Goal: Task Accomplishment & Management: Use online tool/utility

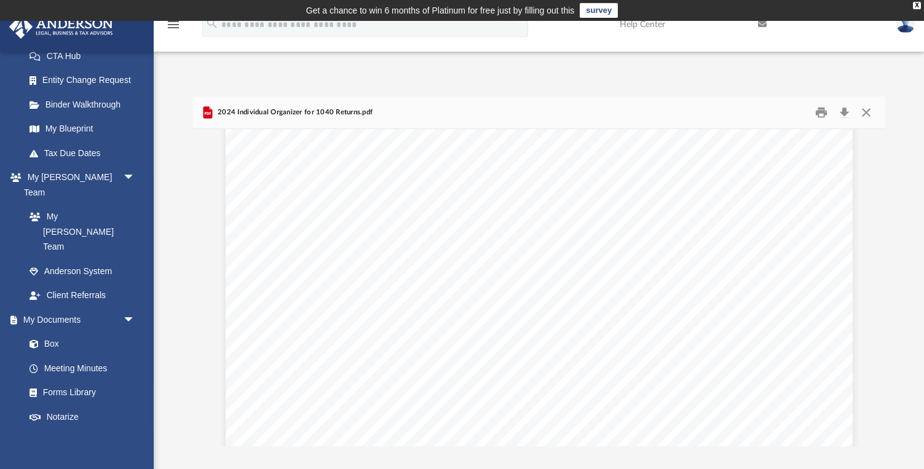
scroll to position [1042, 0]
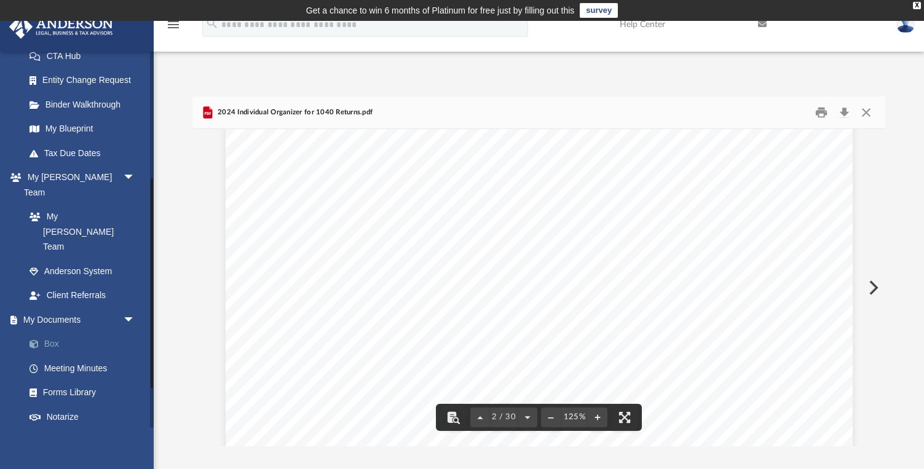
click at [63, 332] on link "Box" at bounding box center [85, 344] width 136 height 25
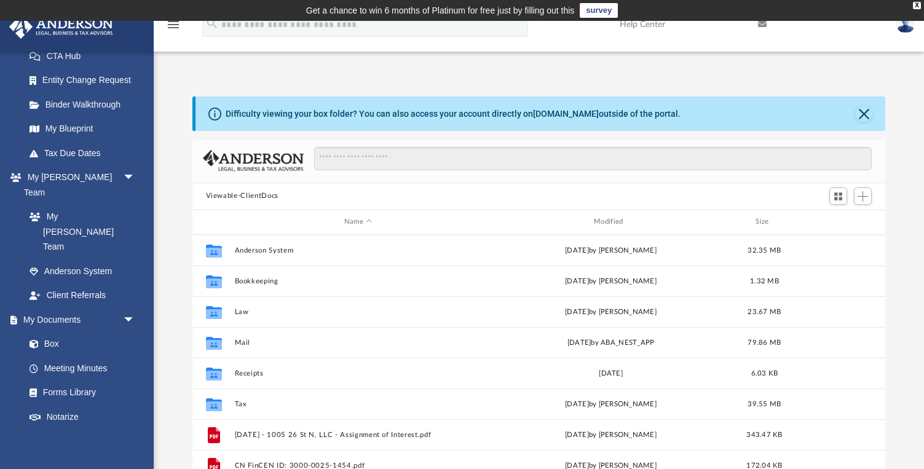
scroll to position [1, 1]
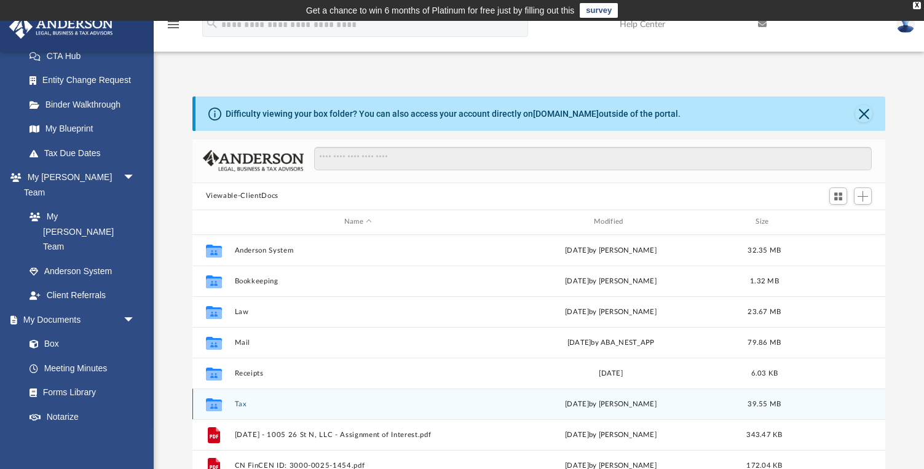
click at [229, 406] on div "Collaborated Folder Tax [DATE] by [PERSON_NAME] 39.55 MB" at bounding box center [538, 403] width 693 height 31
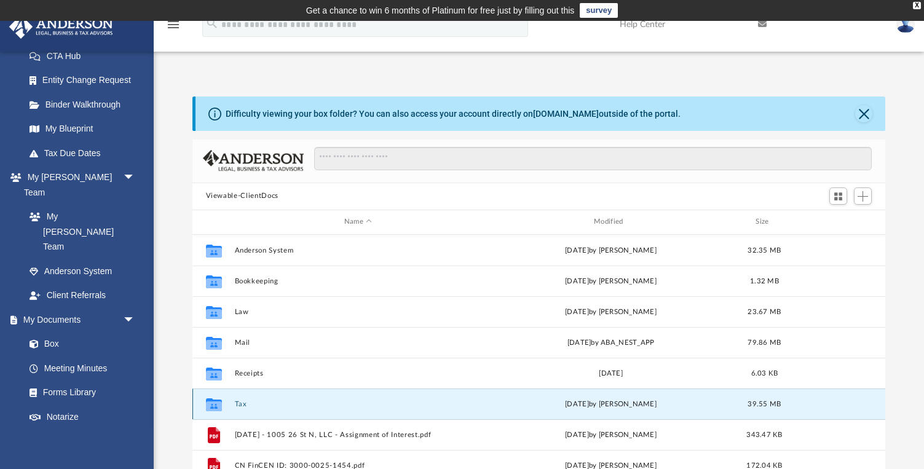
click at [240, 403] on button "Tax" at bounding box center [357, 404] width 247 height 8
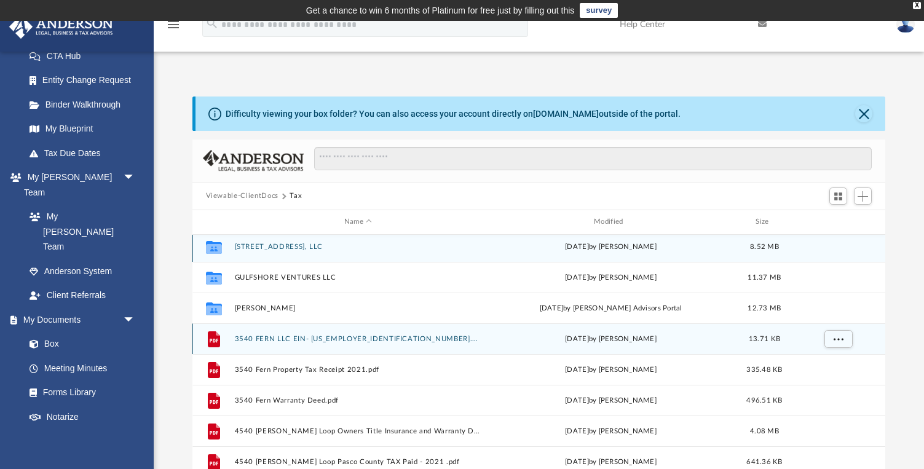
scroll to position [0, 0]
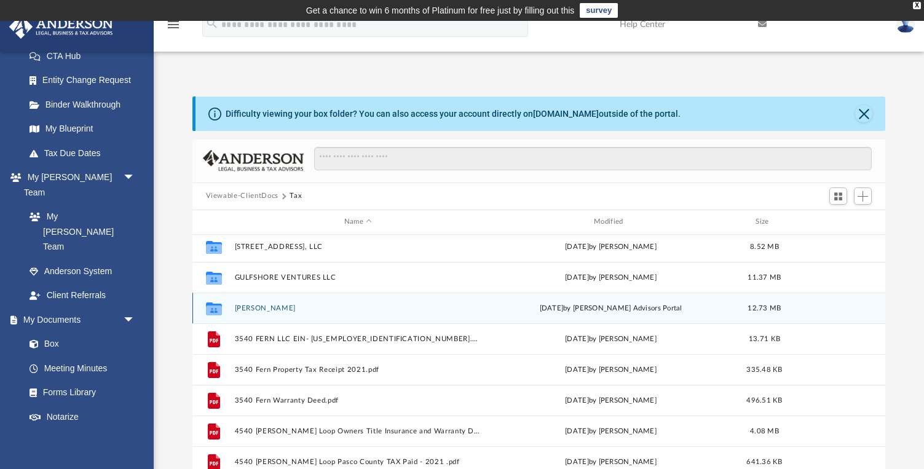
click at [253, 310] on button "[PERSON_NAME]" at bounding box center [357, 308] width 247 height 8
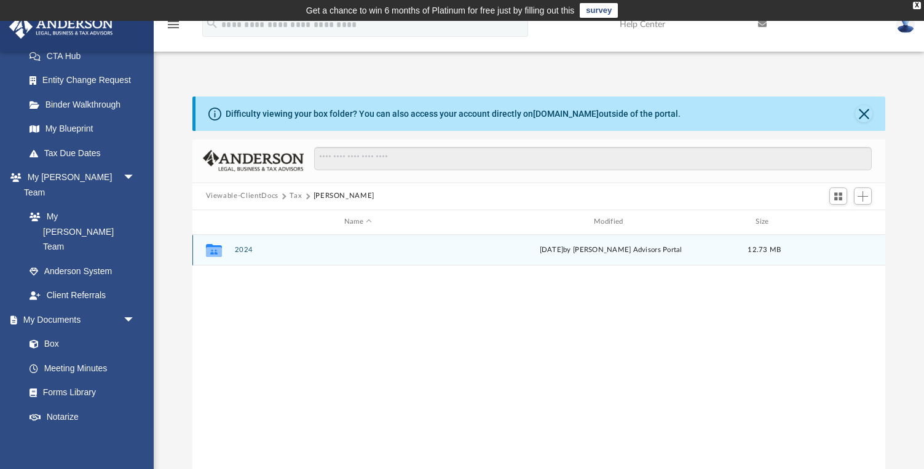
click at [242, 248] on button "2024" at bounding box center [357, 250] width 247 height 8
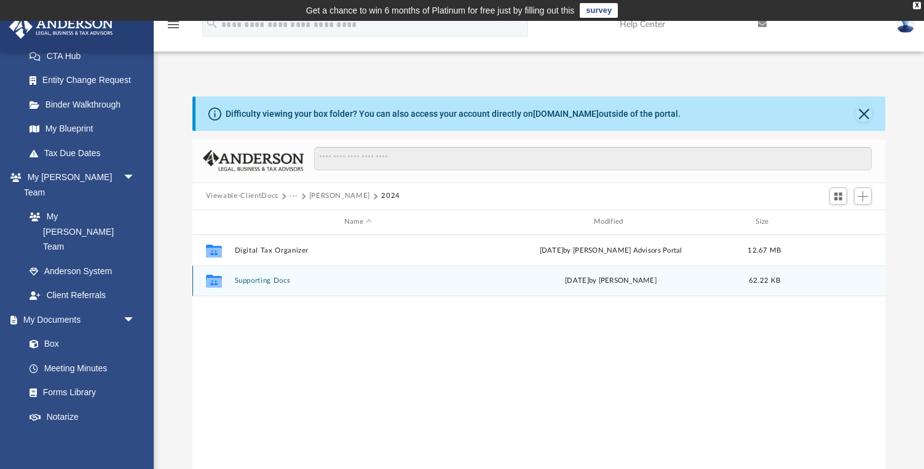
click at [272, 280] on button "Supporting Docs" at bounding box center [357, 281] width 247 height 8
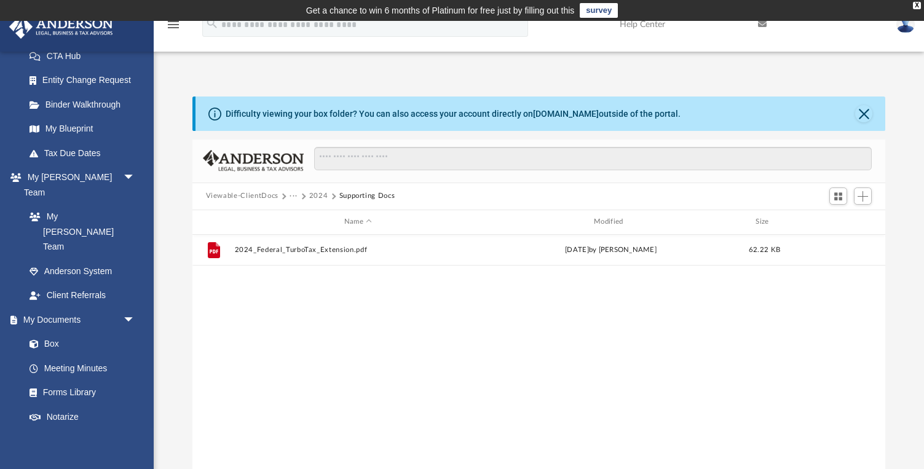
click at [323, 197] on button "2024" at bounding box center [318, 195] width 19 height 11
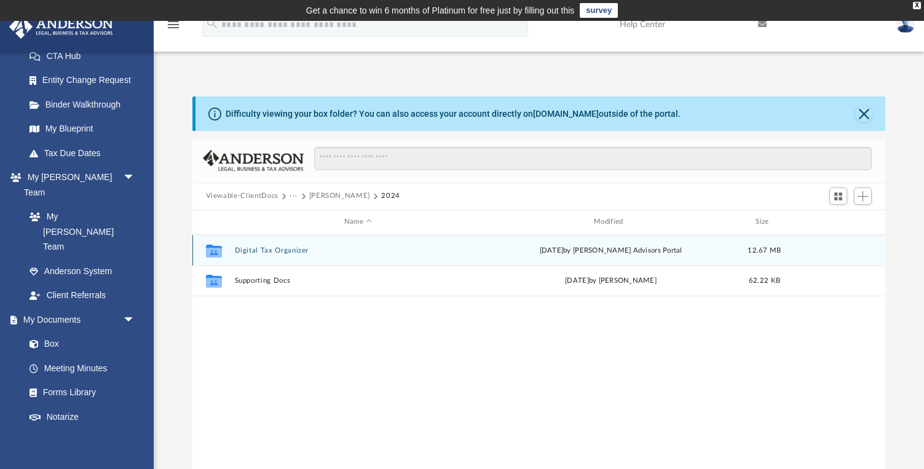
click at [260, 251] on button "Digital Tax Organizer" at bounding box center [357, 250] width 247 height 8
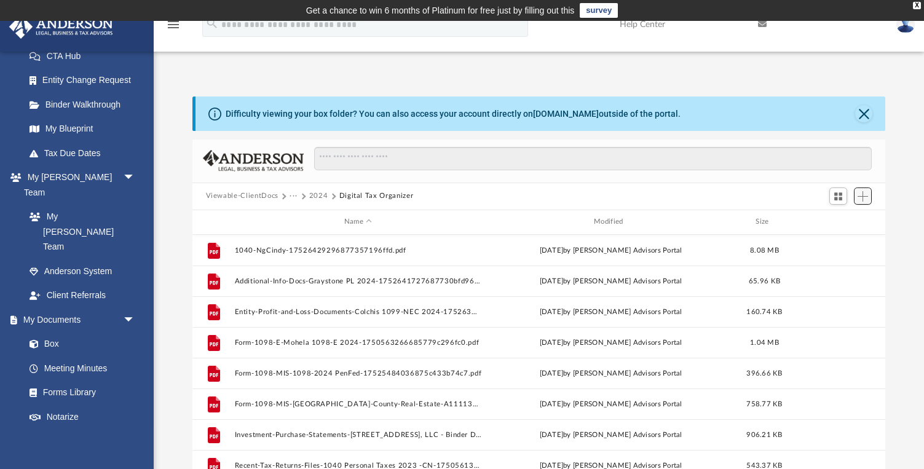
click at [863, 198] on span "Add" at bounding box center [862, 196] width 10 height 10
click at [831, 221] on li "Upload" at bounding box center [844, 220] width 39 height 13
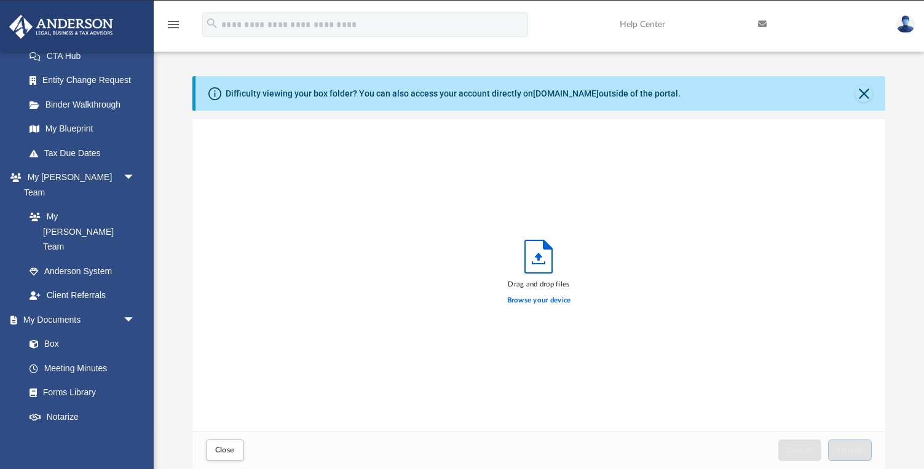
scroll to position [312, 693]
click at [529, 301] on label "Browse your device" at bounding box center [539, 300] width 64 height 11
click at [0, 0] on input "Browse your device" at bounding box center [0, 0] width 0 height 0
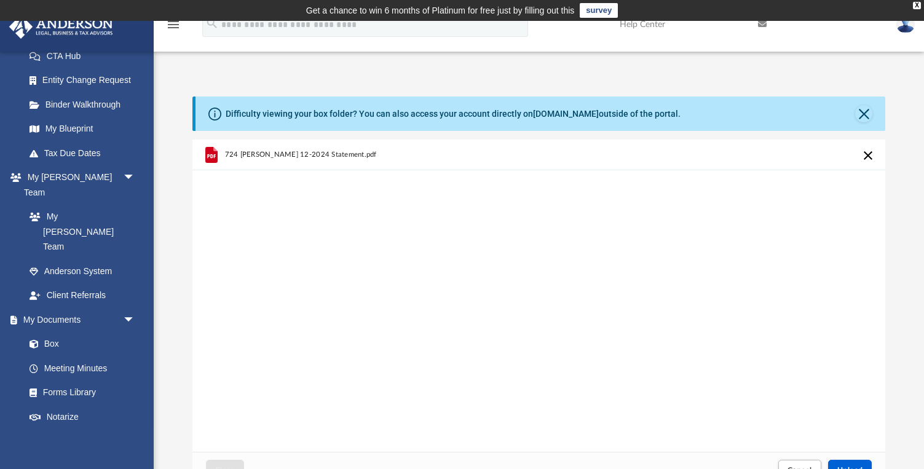
scroll to position [0, 0]
click at [763, 228] on div "724 [PERSON_NAME] 12-2024 Statement.pdf" at bounding box center [538, 295] width 693 height 312
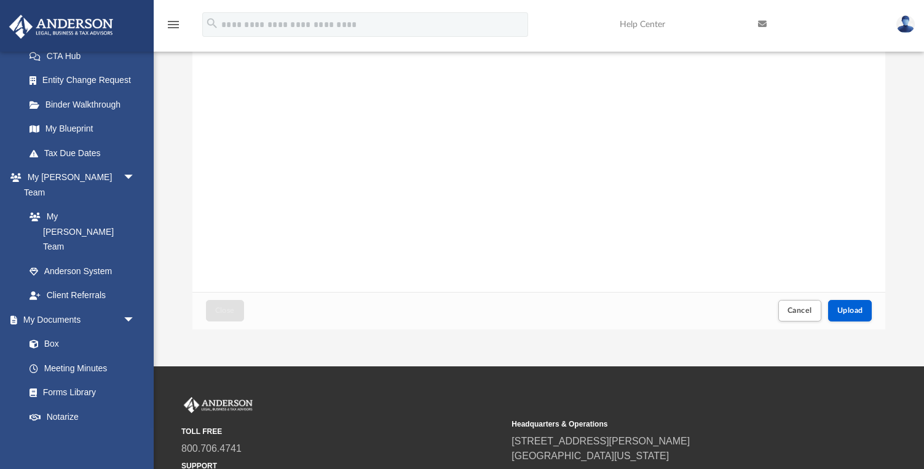
scroll to position [258, 0]
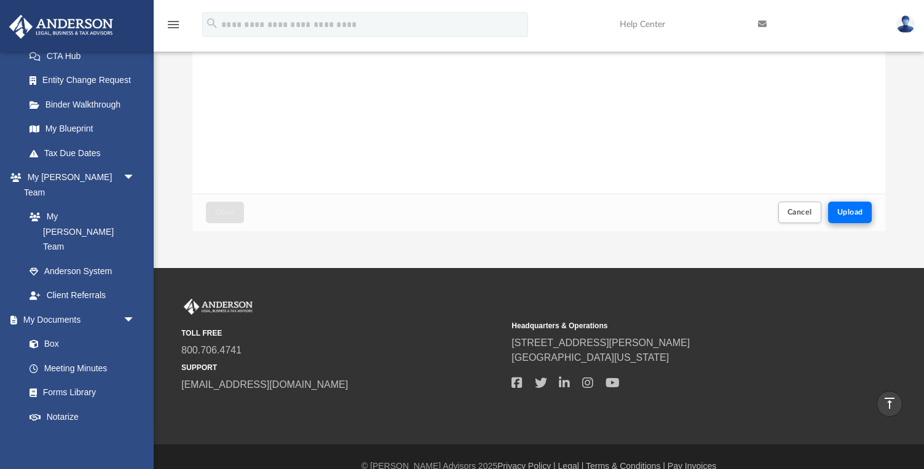
click at [852, 203] on button "Upload" at bounding box center [850, 213] width 44 height 22
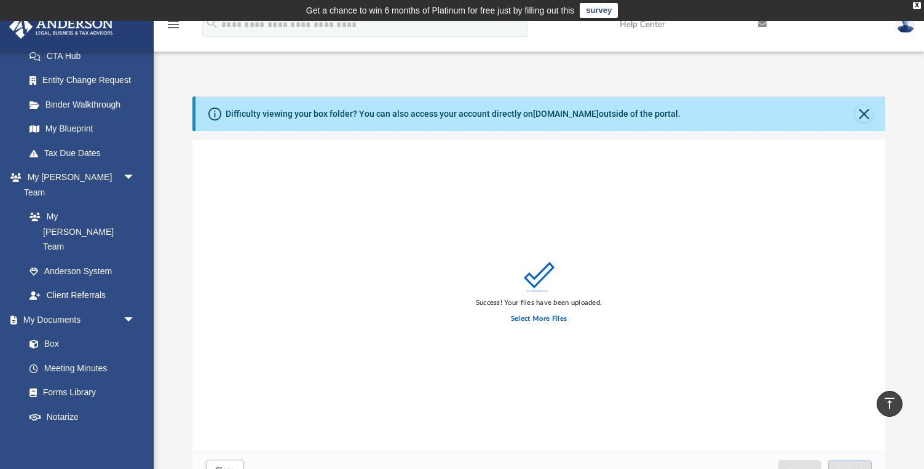
scroll to position [0, 0]
click at [864, 111] on button "Close" at bounding box center [863, 113] width 17 height 17
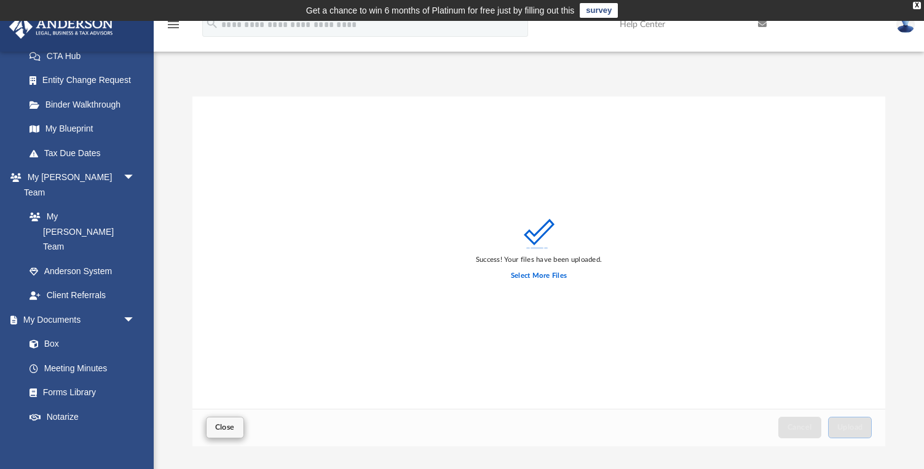
click at [229, 428] on span "Close" at bounding box center [225, 426] width 20 height 7
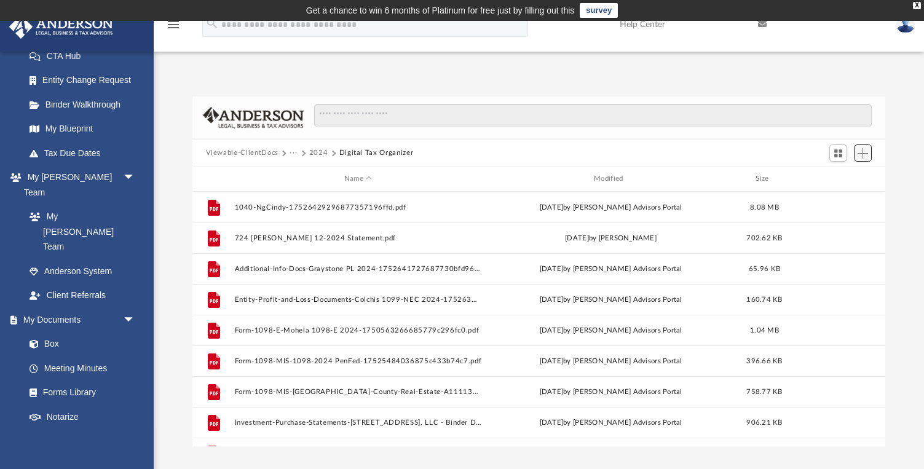
click at [863, 153] on span "Add" at bounding box center [862, 153] width 10 height 10
click at [841, 174] on li "Upload" at bounding box center [844, 177] width 39 height 13
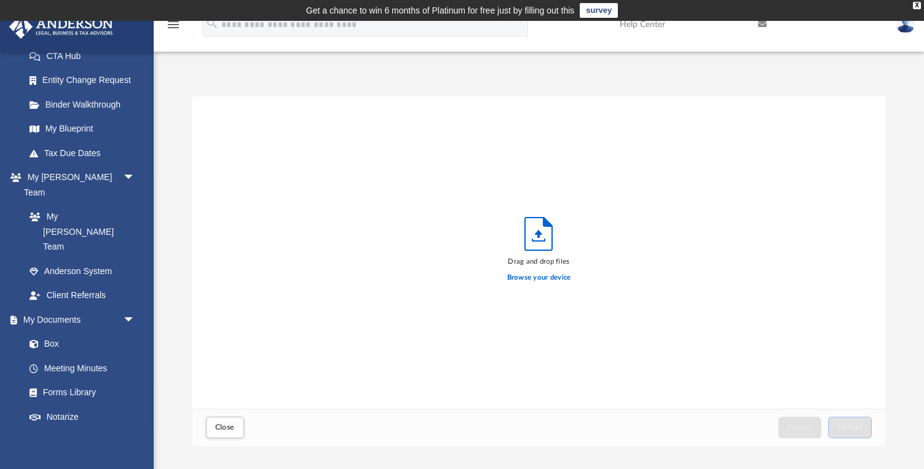
scroll to position [312, 693]
click at [554, 277] on label "Browse your device" at bounding box center [539, 277] width 64 height 11
click at [0, 0] on input "Browse your device" at bounding box center [0, 0] width 0 height 0
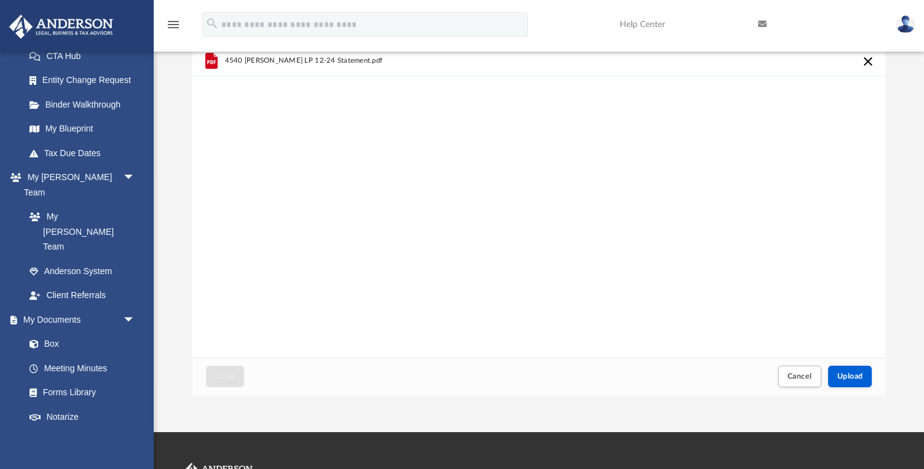
scroll to position [63, 0]
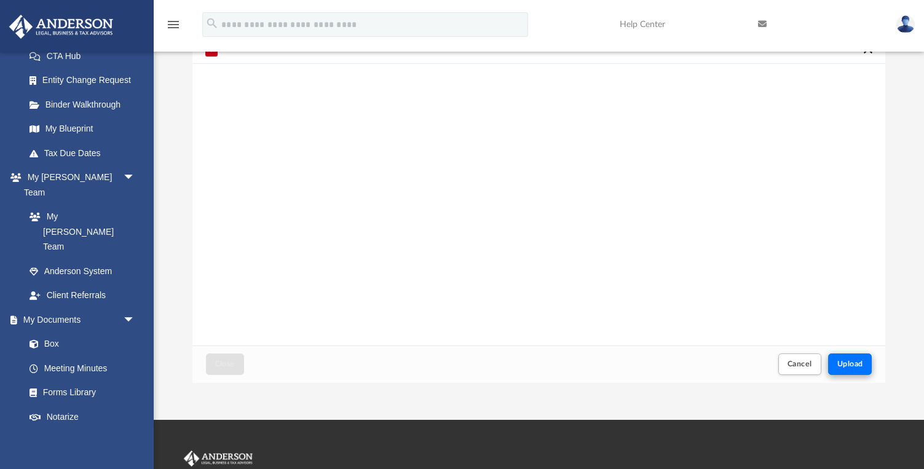
click at [846, 363] on span "Upload" at bounding box center [850, 363] width 26 height 7
